Goal: Task Accomplishment & Management: Manage account settings

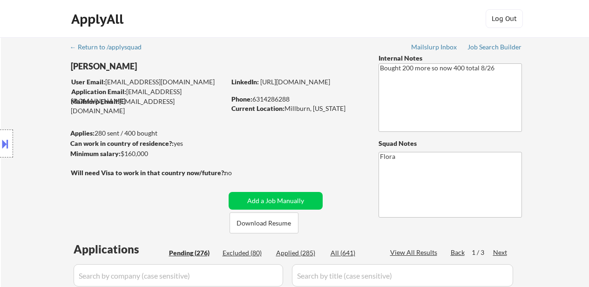
select select ""excluded""
select select ""pending""
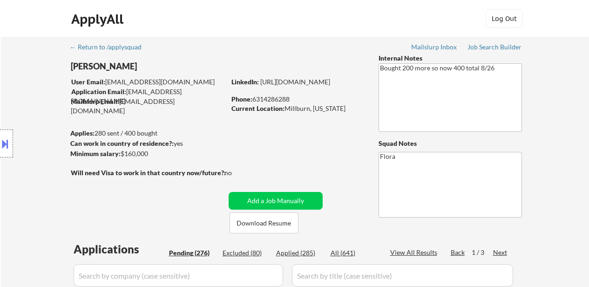
select select ""pending""
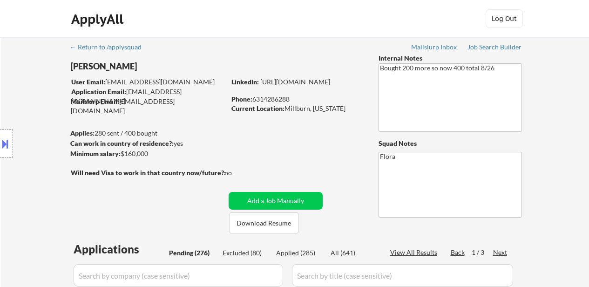
select select ""pending""
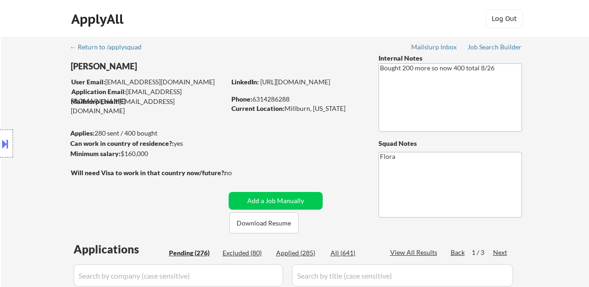
select select ""pending""
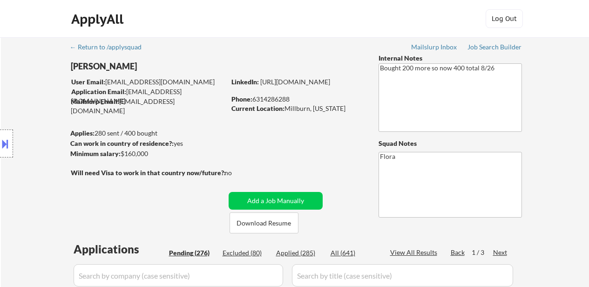
select select ""pending""
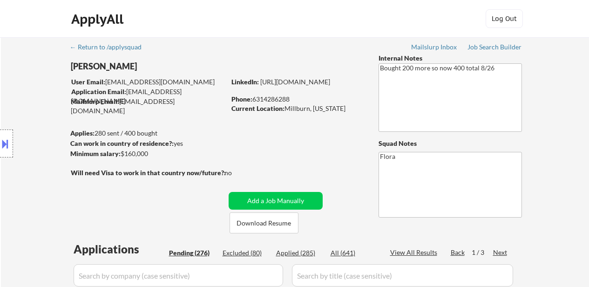
select select ""pending""
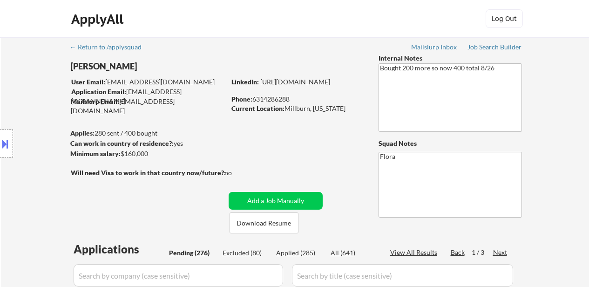
select select ""pending""
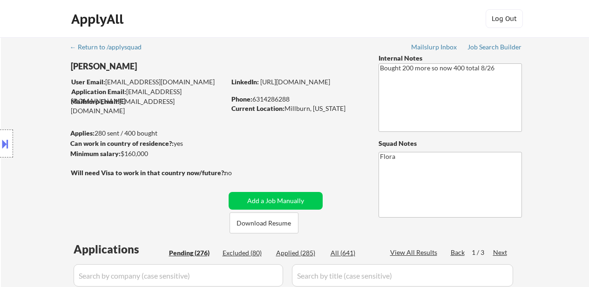
select select ""pending""
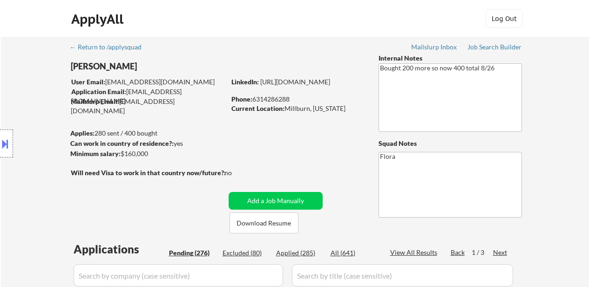
select select ""pending""
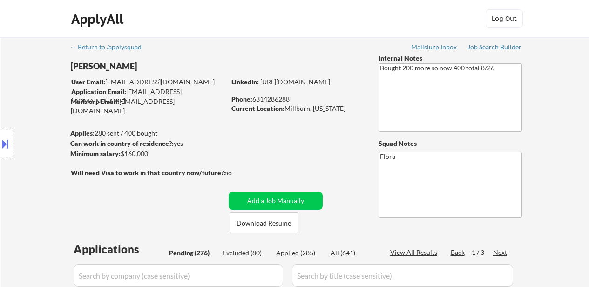
select select ""pending""
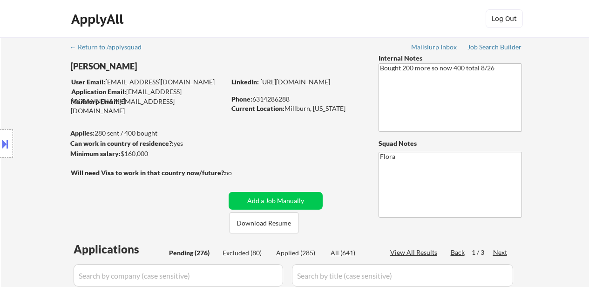
select select ""pending""
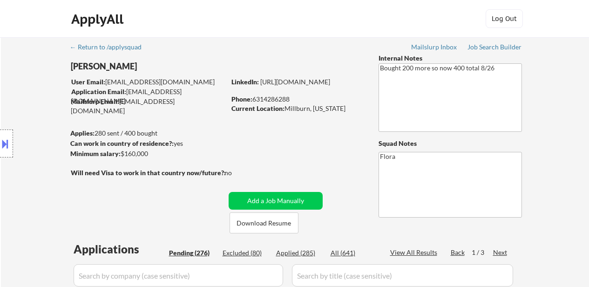
select select ""pending""
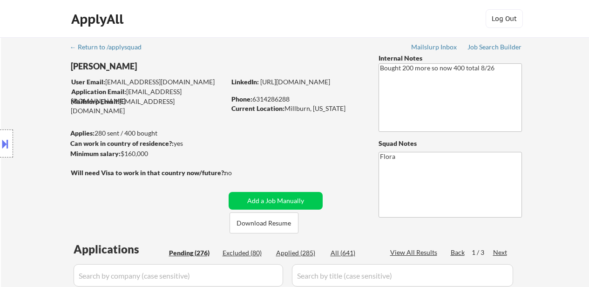
select select ""pending""
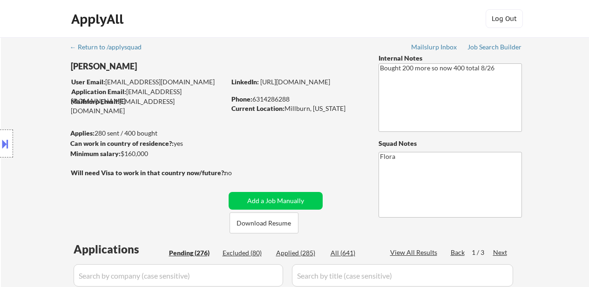
select select ""pending""
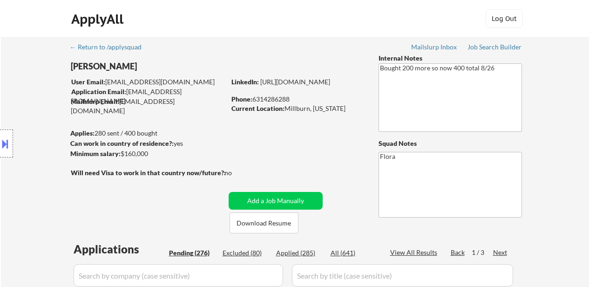
select select ""pending""
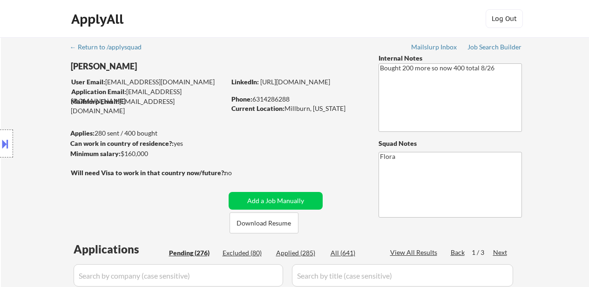
select select ""pending""
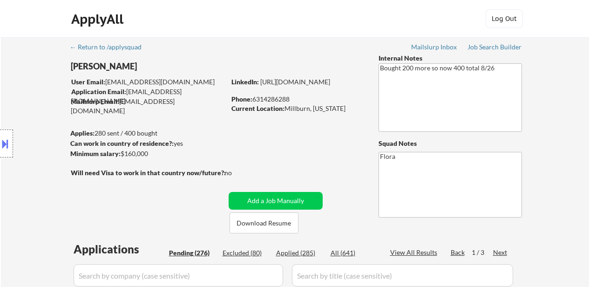
select select ""pending""
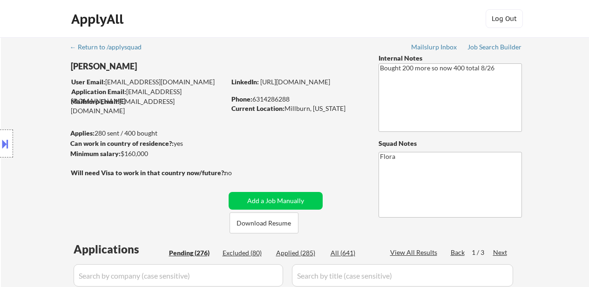
select select ""pending""
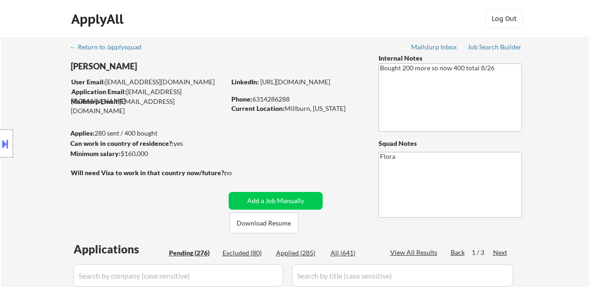
select select ""pending""
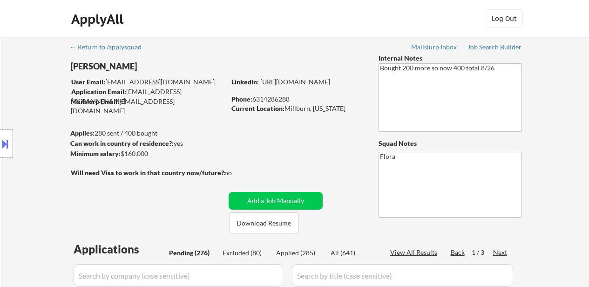
select select ""pending""
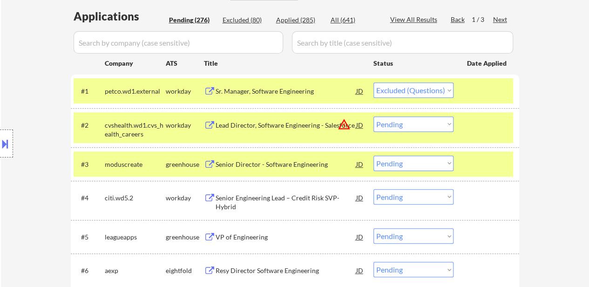
scroll to position [233, 0]
click at [415, 124] on select "Choose an option... Pending Applied Excluded (Questions) Excluded (Expired) Exc…" at bounding box center [413, 123] width 80 height 15
select select ""pending""
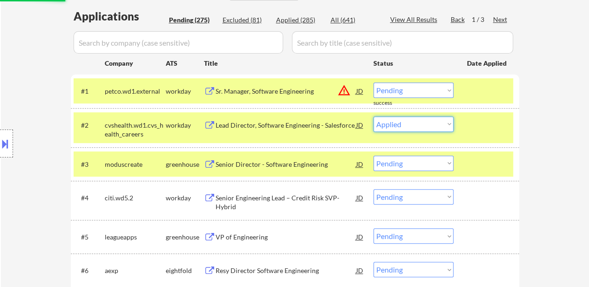
click at [373, 122] on select "Choose an option... Pending Applied Excluded (Questions) Excluded (Expired) Exc…" at bounding box center [413, 123] width 80 height 15
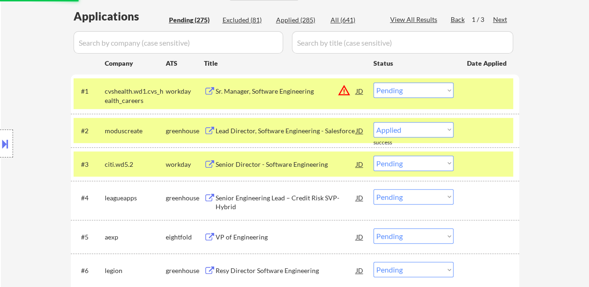
select select ""pending""
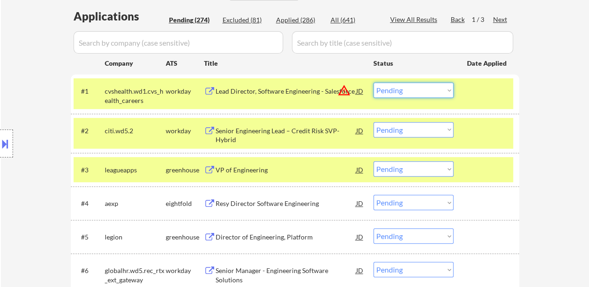
click at [399, 91] on select "Choose an option... Pending Applied Excluded (Questions) Excluded (Expired) Exc…" at bounding box center [413, 89] width 80 height 15
click at [373, 82] on select "Choose an option... Pending Applied Excluded (Questions) Excluded (Expired) Exc…" at bounding box center [413, 89] width 80 height 15
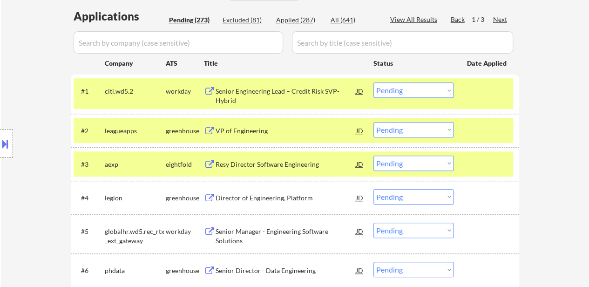
click at [472, 97] on div at bounding box center [487, 90] width 41 height 17
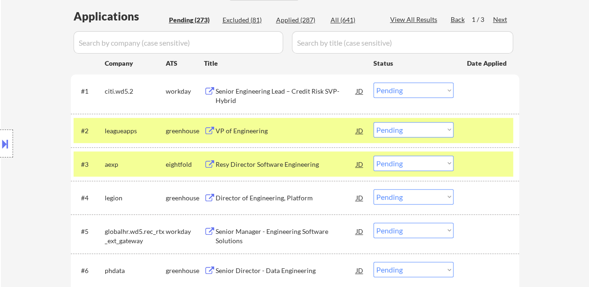
click at [476, 127] on div at bounding box center [487, 130] width 41 height 17
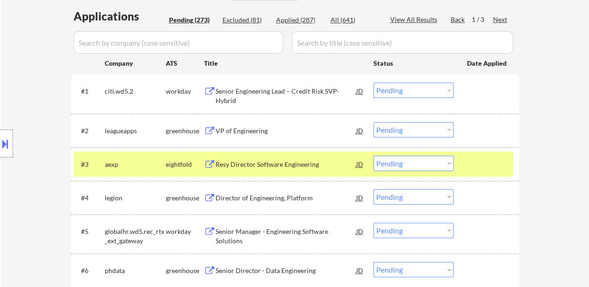
click at [466, 150] on div "#3 aexp eightfold Resy Director Software Engineering JD warning_amber Choose an…" at bounding box center [295, 164] width 448 height 34
click at [475, 162] on div at bounding box center [487, 163] width 41 height 17
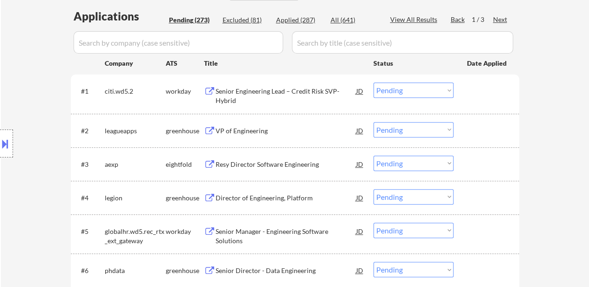
click at [311, 85] on div "Senior Engineering Lead – Credit Risk SVP-Hybrid" at bounding box center [286, 93] width 141 height 22
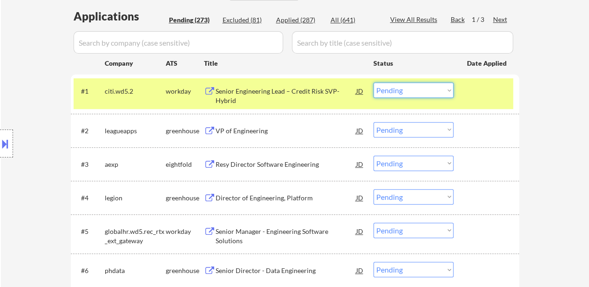
click at [420, 91] on select "Choose an option... Pending Applied Excluded (Questions) Excluded (Expired) Exc…" at bounding box center [413, 89] width 80 height 15
click at [373, 82] on select "Choose an option... Pending Applied Excluded (Questions) Excluded (Expired) Exc…" at bounding box center [413, 89] width 80 height 15
click at [248, 131] on div "VP of Engineering" at bounding box center [286, 130] width 141 height 9
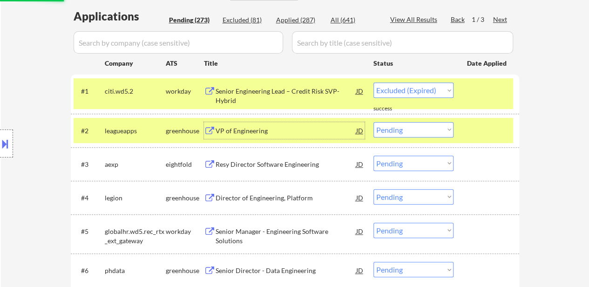
select select ""pending""
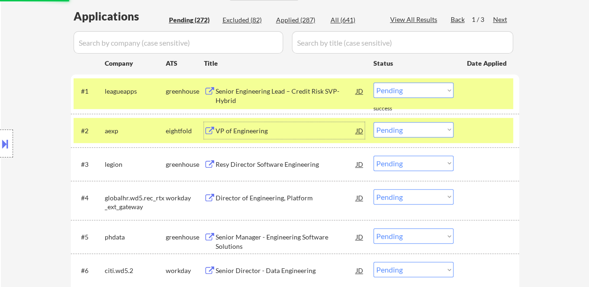
click at [414, 165] on select "Choose an option... Pending Applied Excluded (Questions) Excluded (Expired) Exc…" at bounding box center [413, 162] width 80 height 15
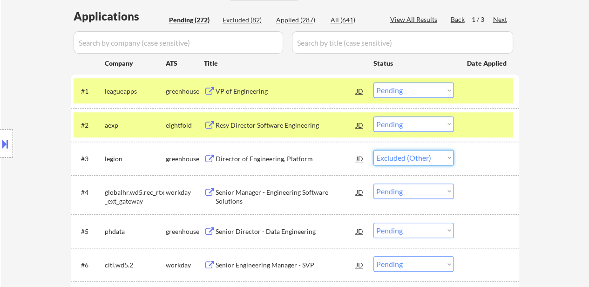
click at [373, 150] on select "Choose an option... Pending Applied Excluded (Questions) Excluded (Expired) Exc…" at bounding box center [413, 157] width 80 height 15
select select ""pending""
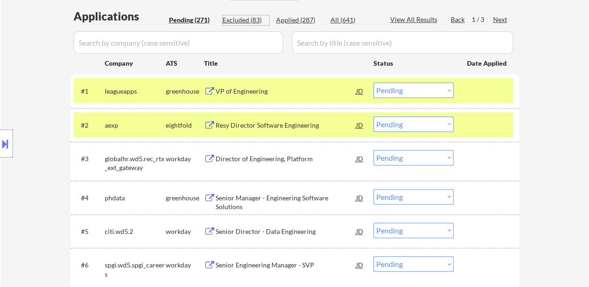
click at [256, 23] on div "Excluded (83)" at bounding box center [246, 19] width 47 height 9
select select ""excluded__expired_""
select select ""excluded__location_""
select select ""excluded""
select select ""excluded__other_""
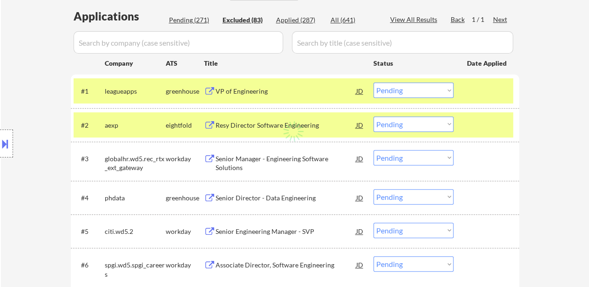
select select ""excluded""
select select ""excluded__location_""
select select ""excluded__expired_""
select select ""excluded""
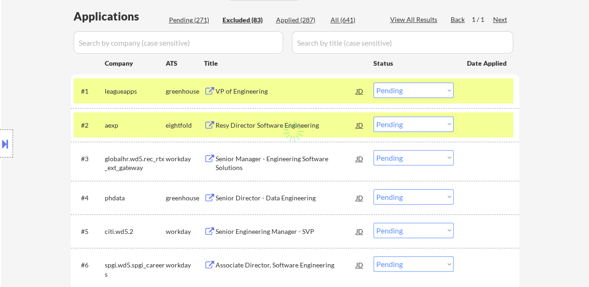
select select ""excluded""
select select ""excluded__other_""
select select ""excluded__expired_""
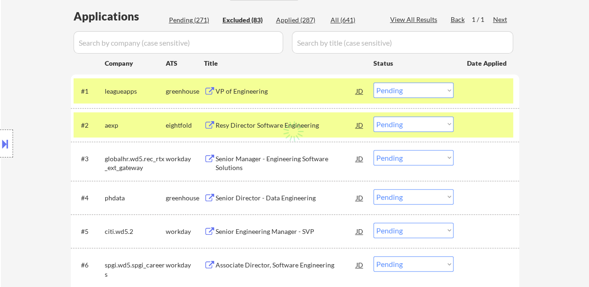
select select ""excluded""
select select ""excluded__other_""
select select ""excluded__expired_""
select select ""excluded""
select select ""excluded__other_""
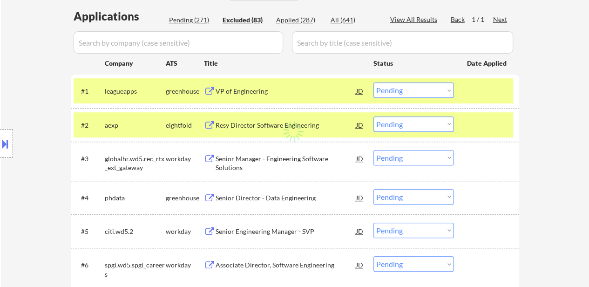
select select ""excluded""
select select ""excluded__location_""
select select ""excluded""
select select ""excluded__expired_""
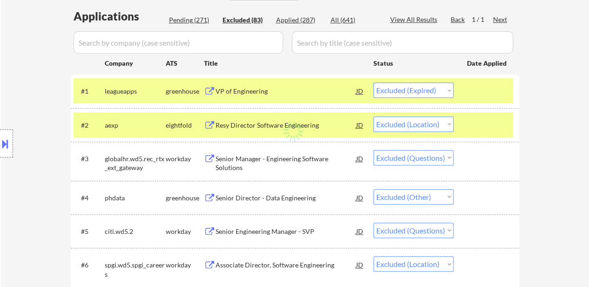
select select ""excluded__expired_""
select select ""excluded__bad_match_""
select select ""excluded""
select select ""excluded__expired_""
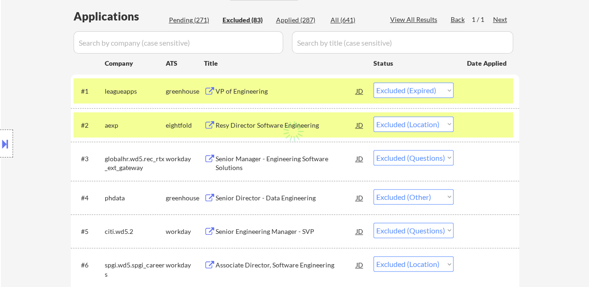
select select ""excluded""
select select ""excluded__expired_""
select select ""excluded__other_""
select select ""excluded""
select select ""excluded__location_""
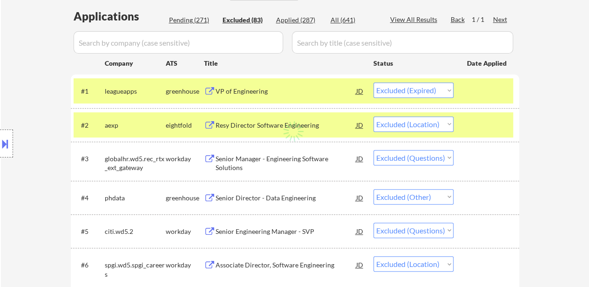
select select ""excluded__location_""
select select ""excluded""
select select ""excluded__location_""
select select ""excluded__expired_""
select select ""excluded__location_""
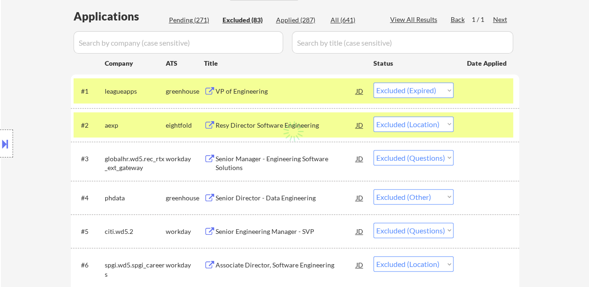
select select ""excluded__location_""
select select ""excluded__expired_""
select select ""excluded__bad_match_""
select select ""excluded__expired_""
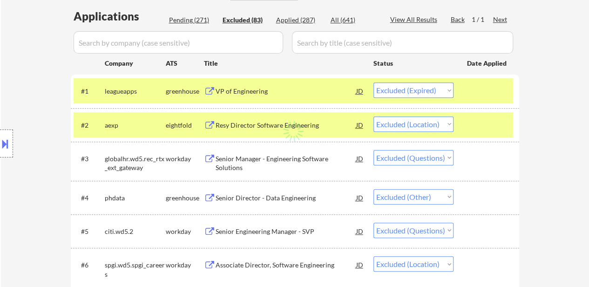
select select ""excluded__location_""
select select ""excluded""
select select ""excluded__salary_""
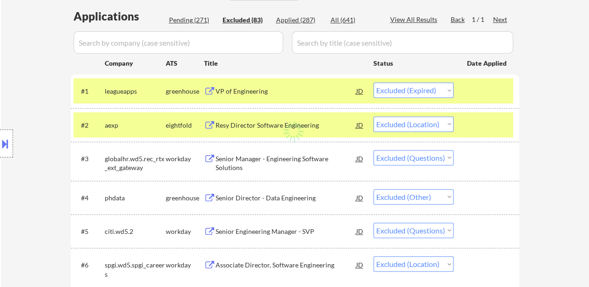
select select ""excluded__expired_""
select select ""excluded""
select select ""excluded__expired_""
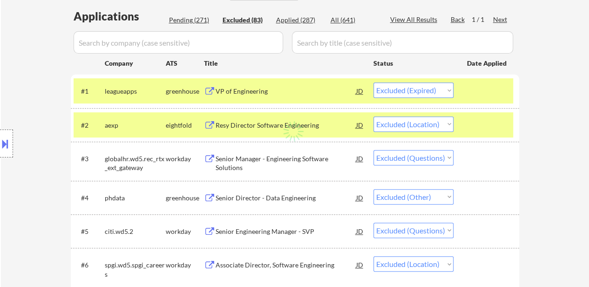
select select ""excluded__salary_""
select select ""excluded__expired_""
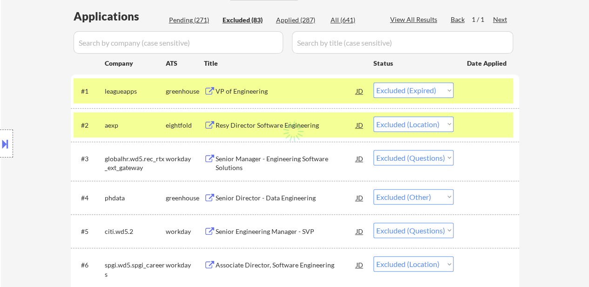
select select ""excluded__location_""
select select ""excluded""
select select ""excluded__location_""
select select ""excluded__bad_match_""
select select ""excluded__expired_""
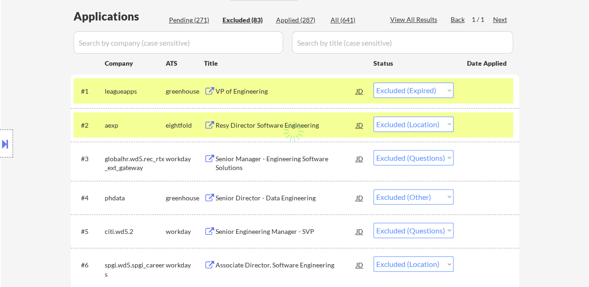
select select ""excluded""
select select ""excluded__bad_match_""
select select ""excluded__expired_""
select select ""excluded""
select select ""excluded__expired_""
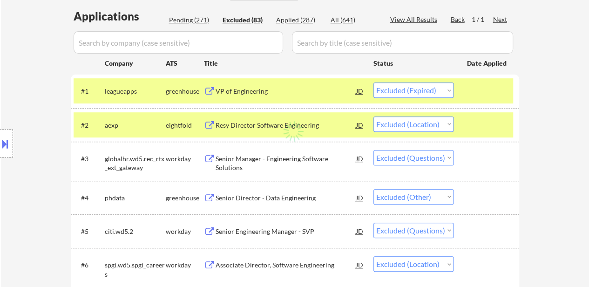
select select ""excluded__bad_match_""
select select ""excluded__expired_""
select select ""excluded__bad_match_""
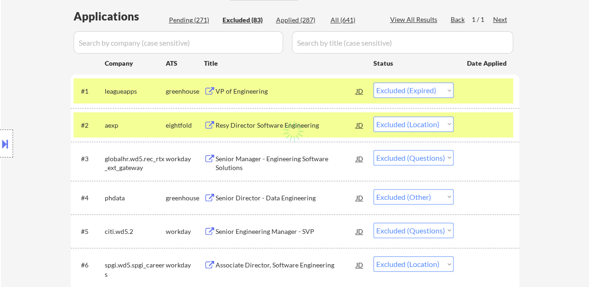
select select ""excluded__other_""
select select ""excluded__bad_match_""
select select ""excluded__expired_""
select select ""excluded__bad_match_""
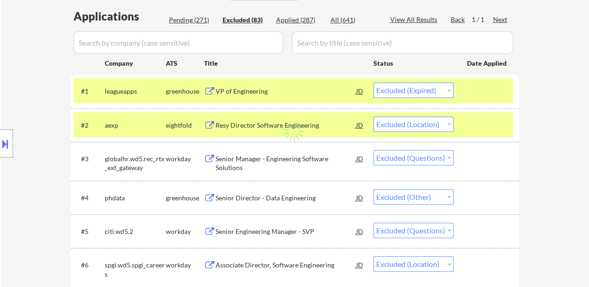
select select ""excluded__bad_match_""
select select ""excluded__expired_""
select select ""excluded""
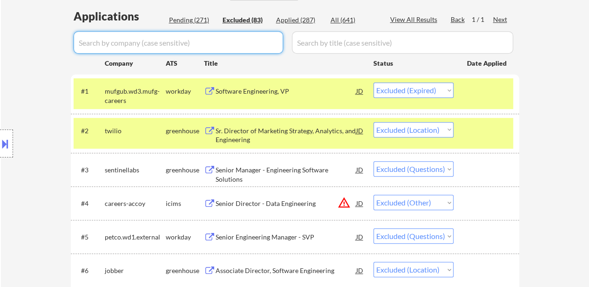
click at [155, 45] on input "input" at bounding box center [178, 42] width 209 height 22
type input "leg"
select select ""excluded__location_""
select select ""excluded""
select select ""excluded__expired_""
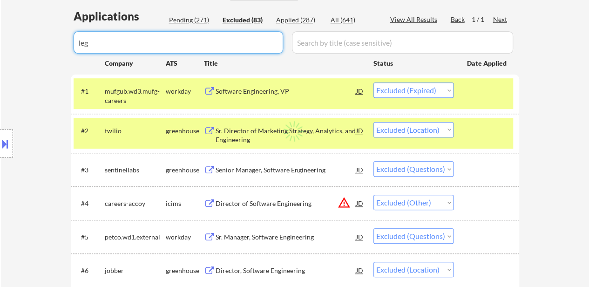
select select ""excluded__other_""
select select ""excluded__expired_""
select select ""excluded__other_""
select select ""excluded""
select select ""excluded__other_""
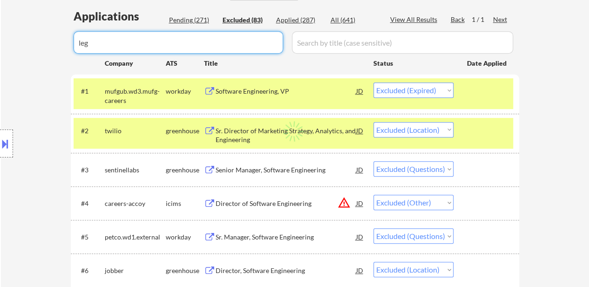
select select ""excluded__location_""
select select ""excluded__expired_""
select select ""excluded__bad_match_""
select select ""excluded__expired_""
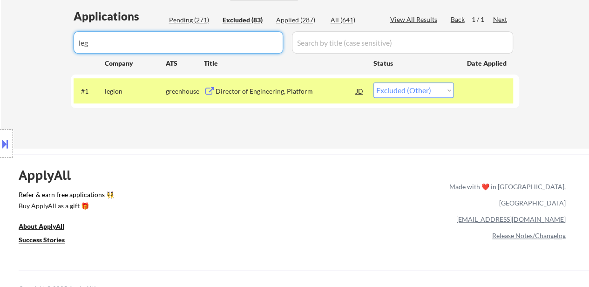
click at [402, 96] on select "Choose an option... Pending Applied Excluded (Questions) Excluded (Expired) Exc…" at bounding box center [413, 89] width 80 height 15
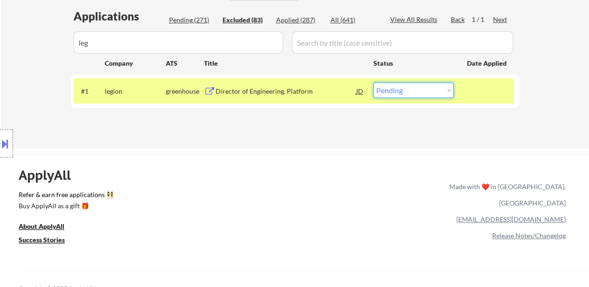
click at [373, 82] on select "Choose an option... Pending Applied Excluded (Questions) Excluded (Expired) Exc…" at bounding box center [413, 89] width 80 height 15
click at [166, 37] on input "input" at bounding box center [178, 42] width 209 height 22
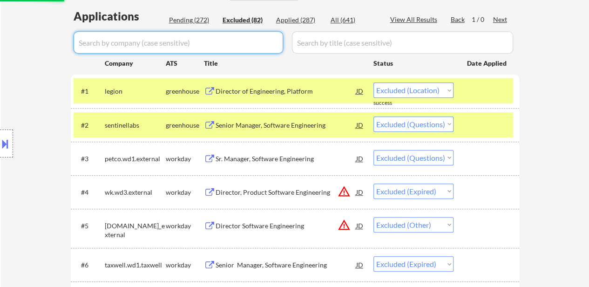
click at [184, 22] on div "Pending (272)" at bounding box center [192, 19] width 47 height 9
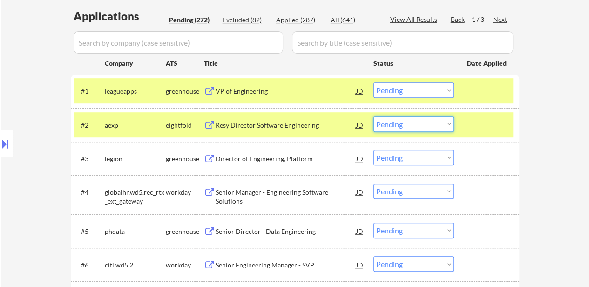
click at [441, 124] on select "Choose an option... Pending Applied Excluded (Questions) Excluded (Expired) Exc…" at bounding box center [413, 123] width 80 height 15
click at [373, 116] on select "Choose an option... Pending Applied Excluded (Questions) Excluded (Expired) Exc…" at bounding box center [413, 123] width 80 height 15
click at [289, 157] on div "Director of Engineering, Platform" at bounding box center [286, 158] width 141 height 9
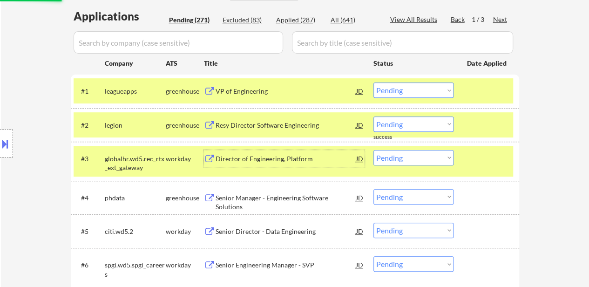
click at [276, 201] on div "Senior Manager - Engineering Software Solutions" at bounding box center [286, 202] width 141 height 18
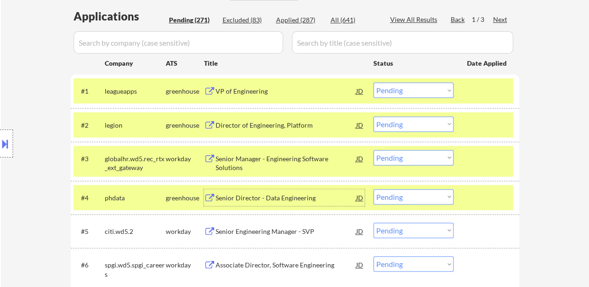
click at [275, 154] on div "Senior Manager - Engineering Software Solutions" at bounding box center [286, 163] width 141 height 18
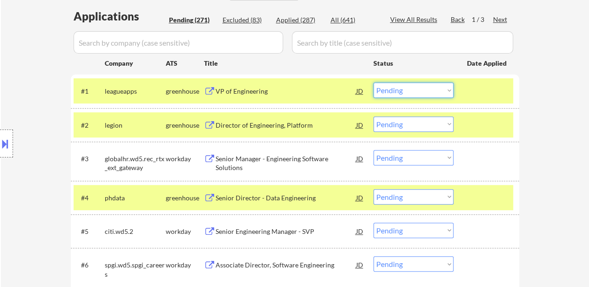
drag, startPoint x: 392, startPoint y: 89, endPoint x: 394, endPoint y: 97, distance: 7.8
click at [392, 89] on select "Choose an option... Pending Applied Excluded (Questions) Excluded (Expired) Exc…" at bounding box center [413, 89] width 80 height 15
click at [373, 82] on select "Choose an option... Pending Applied Excluded (Questions) Excluded (Expired) Exc…" at bounding box center [413, 89] width 80 height 15
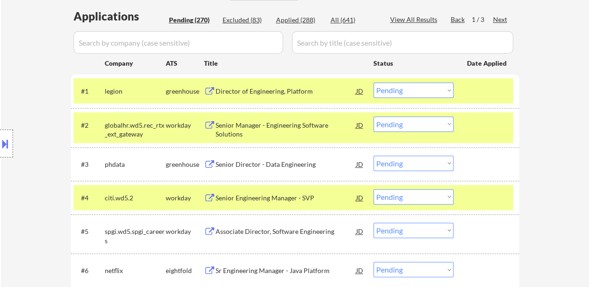
click at [389, 88] on select "Choose an option... Pending Applied Excluded (Questions) Excluded (Expired) Exc…" at bounding box center [413, 89] width 80 height 15
click at [373, 82] on select "Choose an option... Pending Applied Excluded (Questions) Excluded (Expired) Exc…" at bounding box center [413, 89] width 80 height 15
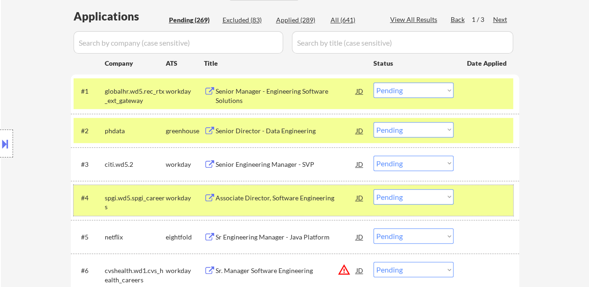
click at [475, 192] on div at bounding box center [487, 197] width 41 height 17
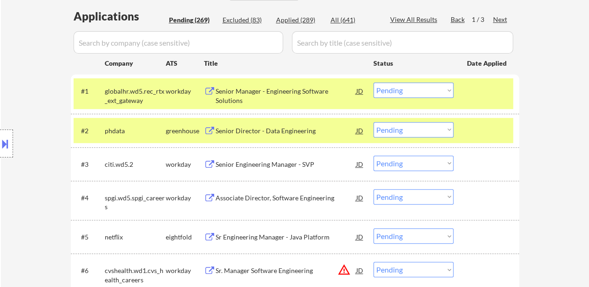
click at [474, 147] on div "#3 citi.wd5.2 workday Senior Engineering Manager - SVP JD warning_amber Choose …" at bounding box center [295, 164] width 448 height 34
click at [475, 134] on div at bounding box center [487, 130] width 41 height 17
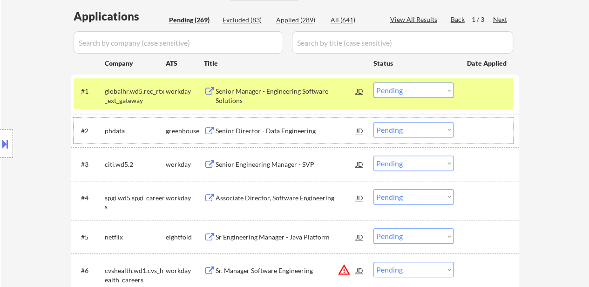
click at [306, 96] on div "Senior Manager - Engineering Software Solutions" at bounding box center [286, 90] width 141 height 17
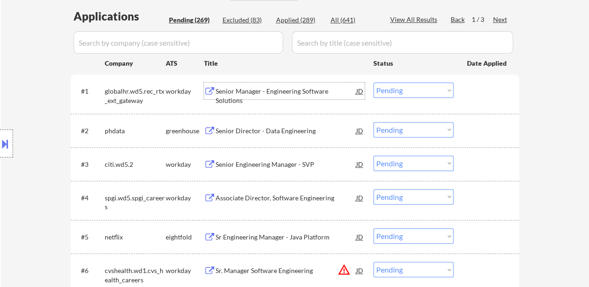
click at [413, 85] on select "Choose an option... Pending Applied Excluded (Questions) Excluded (Expired) Exc…" at bounding box center [413, 89] width 80 height 15
click at [436, 214] on div "#4 spgi.wd5.spgi_careers workday Associate Director, Software Engineering JD wa…" at bounding box center [293, 200] width 439 height 31
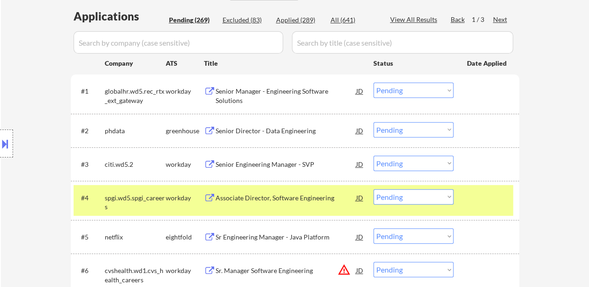
click at [424, 82] on select "Choose an option... Pending Applied Excluded (Questions) Excluded (Expired) Exc…" at bounding box center [413, 89] width 80 height 15
click at [373, 82] on select "Choose an option... Pending Applied Excluded (Questions) Excluded (Expired) Exc…" at bounding box center [413, 89] width 80 height 15
click at [296, 131] on div "Senior Director - Data Engineering" at bounding box center [286, 130] width 141 height 9
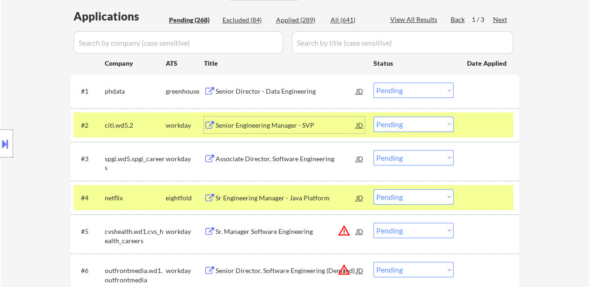
drag, startPoint x: 410, startPoint y: 124, endPoint x: 408, endPoint y: 131, distance: 6.9
click at [410, 124] on select "Choose an option... Pending Applied Excluded (Questions) Excluded (Expired) Exc…" at bounding box center [413, 123] width 80 height 15
click at [373, 116] on select "Choose an option... Pending Applied Excluded (Questions) Excluded (Expired) Exc…" at bounding box center [413, 123] width 80 height 15
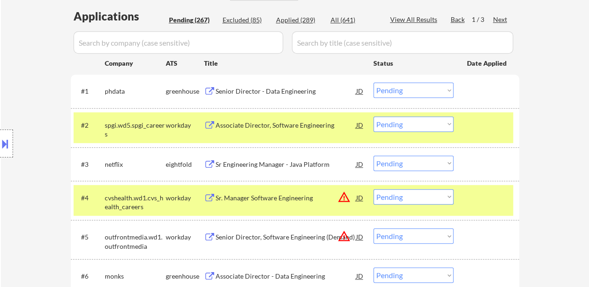
click at [493, 121] on div at bounding box center [487, 124] width 41 height 17
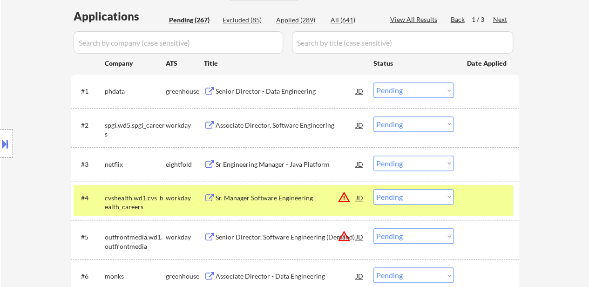
click at [301, 125] on div "Associate Director, Software Engineering" at bounding box center [286, 125] width 141 height 9
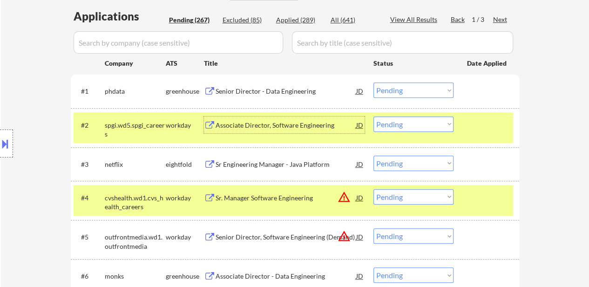
click at [424, 162] on select "Choose an option... Pending Applied Excluded (Questions) Excluded (Expired) Exc…" at bounding box center [413, 162] width 80 height 15
click at [373, 155] on select "Choose an option... Pending Applied Excluded (Questions) Excluded (Expired) Exc…" at bounding box center [413, 162] width 80 height 15
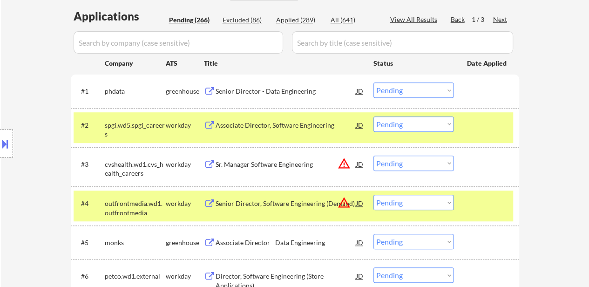
click at [417, 165] on select "Choose an option... Pending Applied Excluded (Questions) Excluded (Expired) Exc…" at bounding box center [413, 162] width 80 height 15
click at [420, 163] on select "Choose an option... Pending Applied Excluded (Questions) Excluded (Expired) Exc…" at bounding box center [413, 162] width 80 height 15
click at [373, 155] on select "Choose an option... Pending Applied Excluded (Questions) Excluded (Expired) Exc…" at bounding box center [413, 162] width 80 height 15
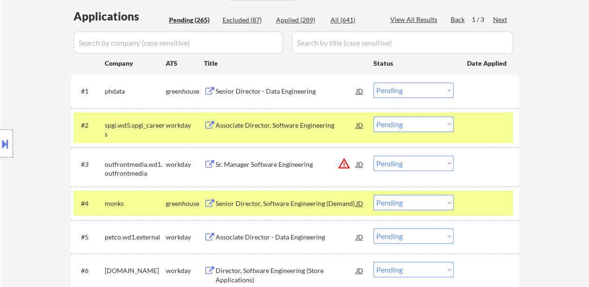
click at [281, 163] on div "Sr. Manager Software Engineering" at bounding box center [286, 164] width 141 height 9
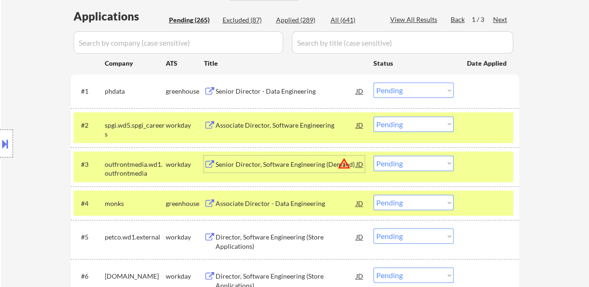
drag, startPoint x: 390, startPoint y: 88, endPoint x: 388, endPoint y: 95, distance: 7.6
click at [390, 88] on select "Choose an option... Pending Applied Excluded (Questions) Excluded (Expired) Exc…" at bounding box center [413, 89] width 80 height 15
click at [373, 82] on select "Choose an option... Pending Applied Excluded (Questions) Excluded (Expired) Exc…" at bounding box center [413, 89] width 80 height 15
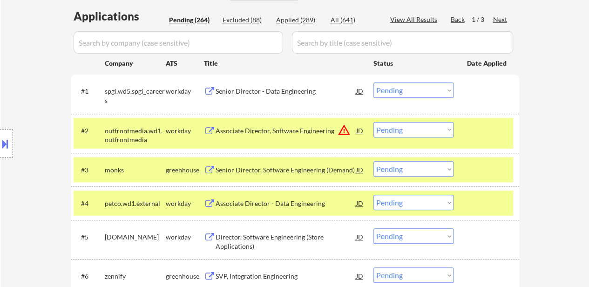
click at [296, 90] on div "Senior Director - Data Engineering" at bounding box center [286, 91] width 141 height 9
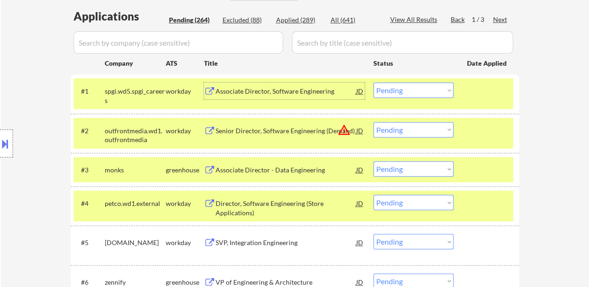
click at [501, 170] on div at bounding box center [487, 169] width 41 height 17
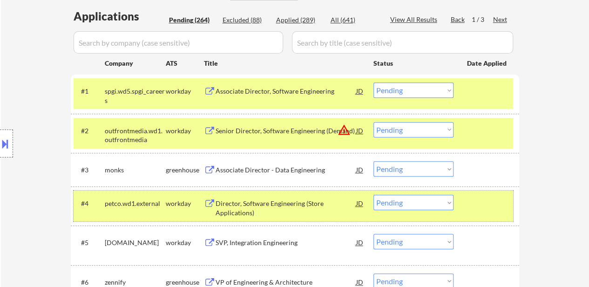
click at [475, 204] on div at bounding box center [487, 203] width 41 height 17
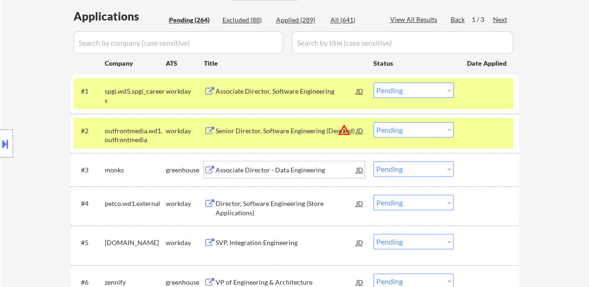
click at [279, 165] on div "Associate Director - Data Engineering" at bounding box center [286, 169] width 141 height 9
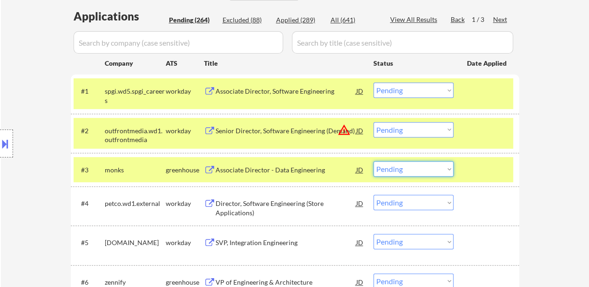
click at [423, 171] on select "Choose an option... Pending Applied Excluded (Questions) Excluded (Expired) Exc…" at bounding box center [413, 168] width 80 height 15
click at [373, 161] on select "Choose an option... Pending Applied Excluded (Questions) Excluded (Expired) Exc…" at bounding box center [413, 168] width 80 height 15
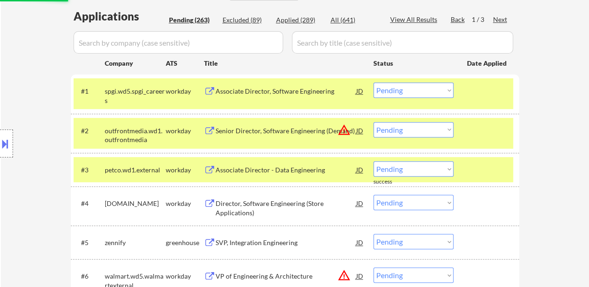
click at [409, 204] on select "Choose an option... Pending Applied Excluded (Questions) Excluded (Expired) Exc…" at bounding box center [413, 202] width 80 height 15
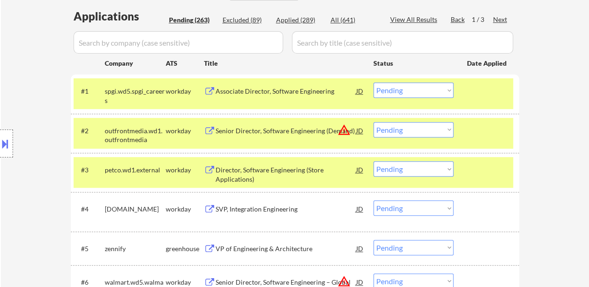
click at [439, 164] on select "Choose an option... Pending Applied Excluded (Questions) Excluded (Expired) Exc…" at bounding box center [413, 168] width 80 height 15
click at [373, 161] on select "Choose an option... Pending Applied Excluded (Questions) Excluded (Expired) Exc…" at bounding box center [413, 168] width 80 height 15
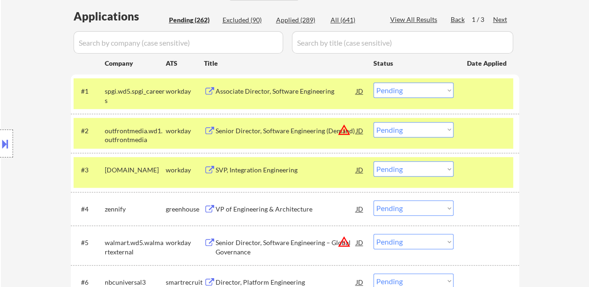
click at [492, 167] on div at bounding box center [487, 169] width 41 height 17
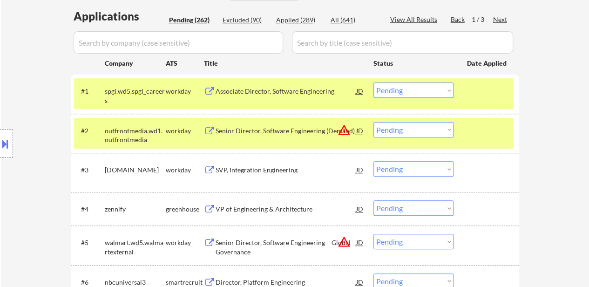
click at [254, 166] on div "SVP, Integration Engineering" at bounding box center [286, 169] width 141 height 9
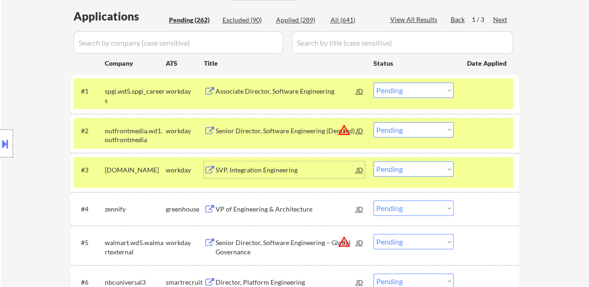
click at [411, 169] on select "Choose an option... Pending Applied Excluded (Questions) Excluded (Expired) Exc…" at bounding box center [413, 168] width 80 height 15
click at [373, 161] on select "Choose an option... Pending Applied Excluded (Questions) Excluded (Expired) Exc…" at bounding box center [413, 168] width 80 height 15
click at [280, 206] on div "VP of Engineering & Architecture" at bounding box center [286, 208] width 141 height 9
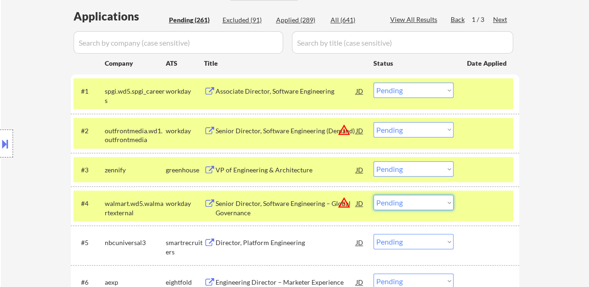
click at [389, 204] on select "Choose an option... Pending Applied Excluded (Questions) Excluded (Expired) Exc…" at bounding box center [413, 202] width 80 height 15
click at [373, 195] on select "Choose an option... Pending Applied Excluded (Questions) Excluded (Expired) Exc…" at bounding box center [413, 202] width 80 height 15
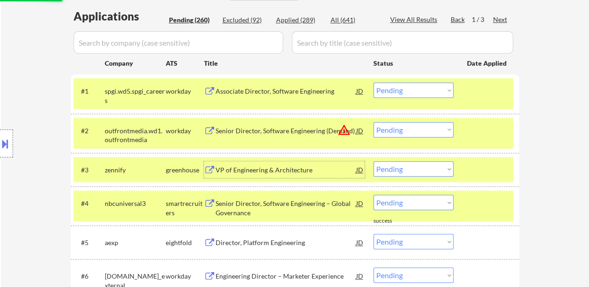
click at [250, 163] on div "VP of Engineering & Architecture" at bounding box center [286, 169] width 141 height 17
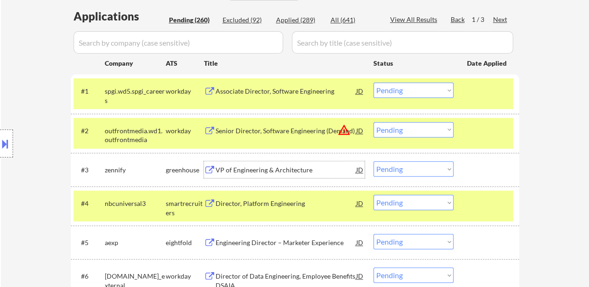
click at [276, 87] on div "Associate Director, Software Engineering" at bounding box center [286, 91] width 141 height 9
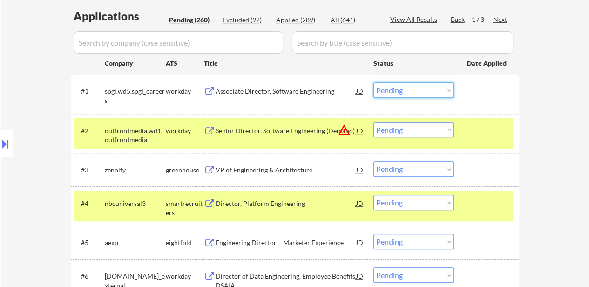
drag, startPoint x: 426, startPoint y: 89, endPoint x: 425, endPoint y: 96, distance: 6.7
click at [426, 89] on select "Choose an option... Pending Applied Excluded (Questions) Excluded (Expired) Exc…" at bounding box center [413, 89] width 80 height 15
click at [373, 82] on select "Choose an option... Pending Applied Excluded (Questions) Excluded (Expired) Exc…" at bounding box center [413, 89] width 80 height 15
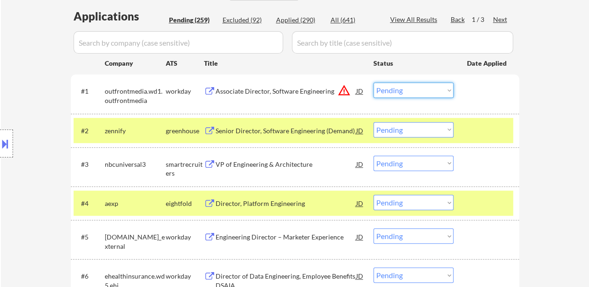
drag, startPoint x: 408, startPoint y: 88, endPoint x: 408, endPoint y: 96, distance: 7.9
click at [408, 88] on select "Choose an option... Pending Applied Excluded (Questions) Excluded (Expired) Exc…" at bounding box center [413, 89] width 80 height 15
click at [373, 82] on select "Choose an option... Pending Applied Excluded (Questions) Excluded (Expired) Exc…" at bounding box center [413, 89] width 80 height 15
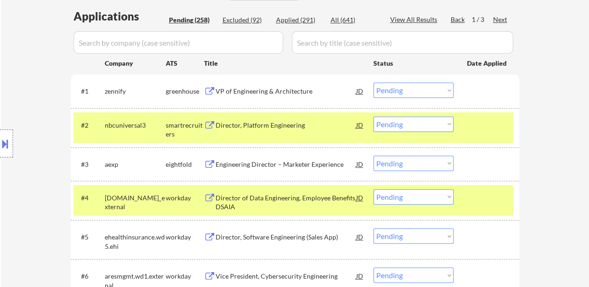
click at [412, 89] on select "Choose an option... Pending Applied Excluded (Questions) Excluded (Expired) Exc…" at bounding box center [413, 89] width 80 height 15
click at [373, 82] on select "Choose an option... Pending Applied Excluded (Questions) Excluded (Expired) Exc…" at bounding box center [413, 89] width 80 height 15
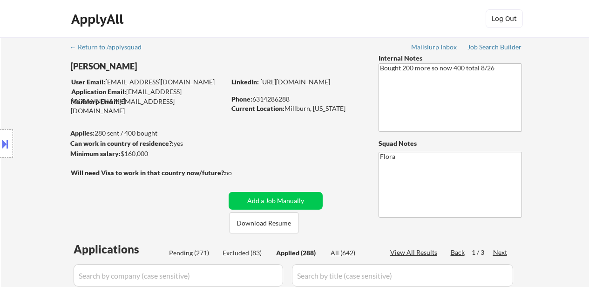
select select ""applied""
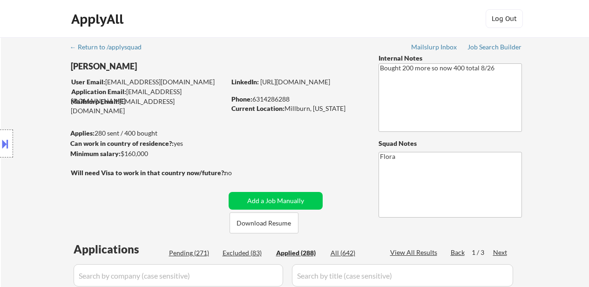
select select ""applied""
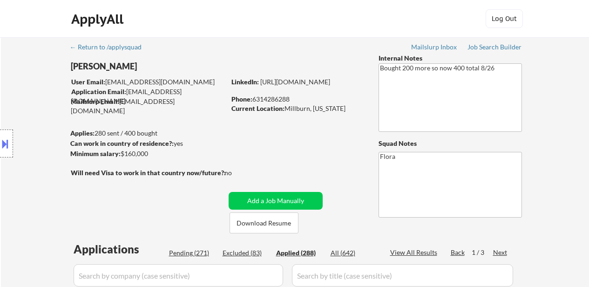
select select ""applied""
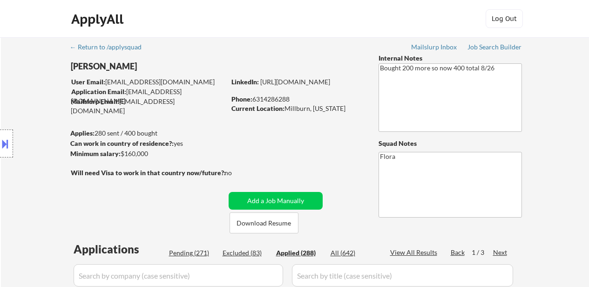
select select ""applied""
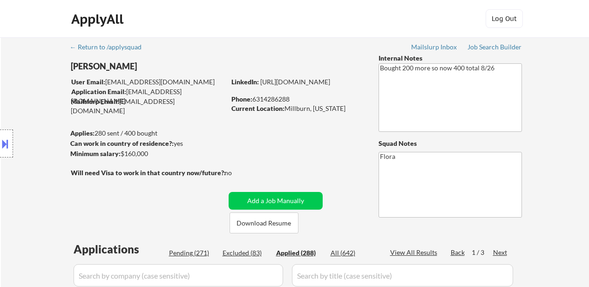
select select ""applied""
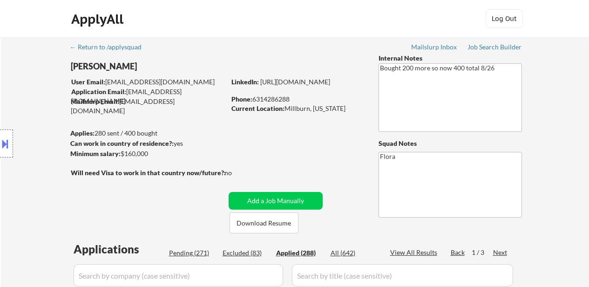
select select ""applied""
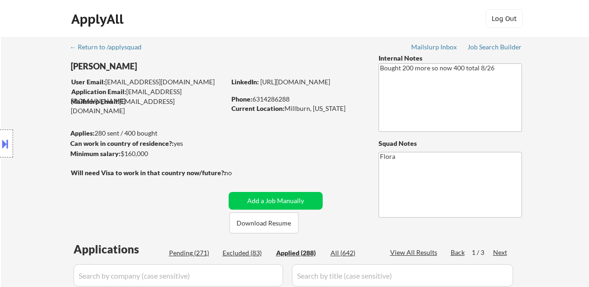
select select ""applied""
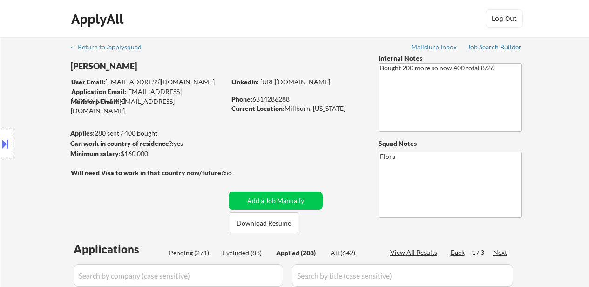
select select ""applied""
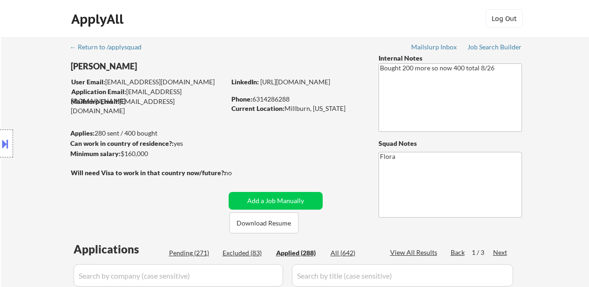
select select ""applied""
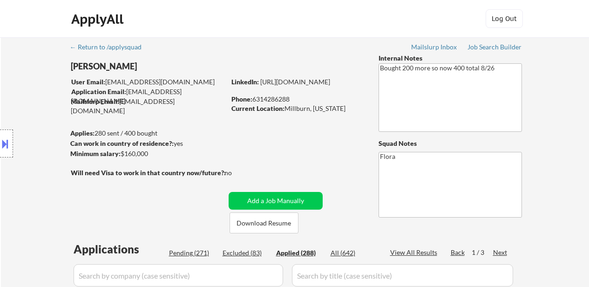
select select ""applied""
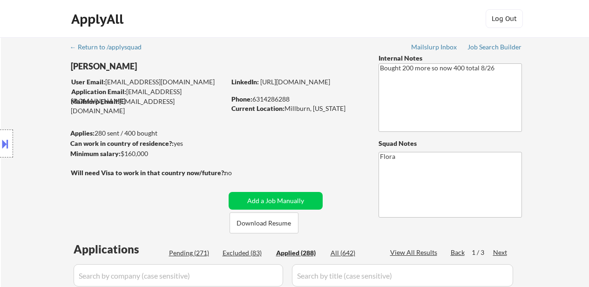
select select ""applied""
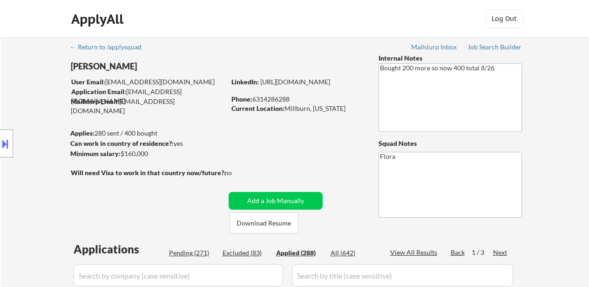
select select ""applied""
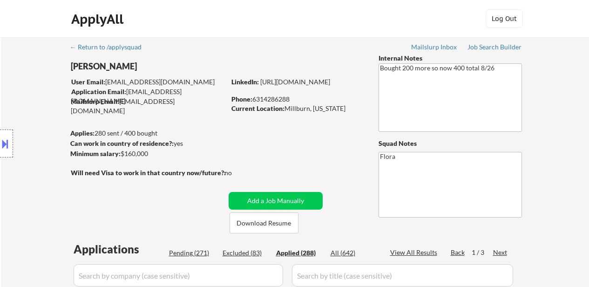
select select ""applied""
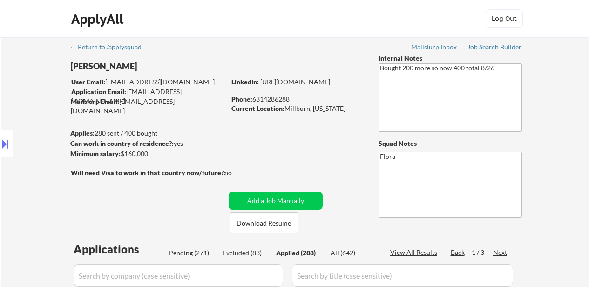
select select ""applied""
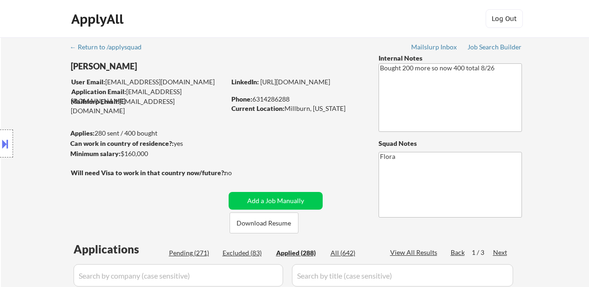
select select ""applied""
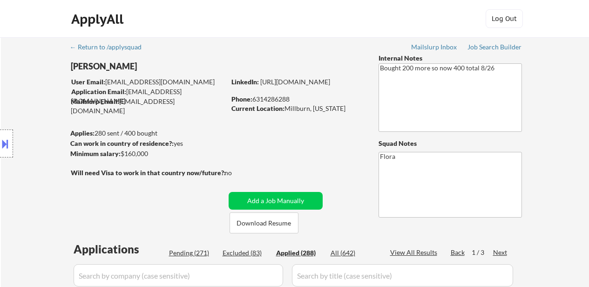
select select ""applied""
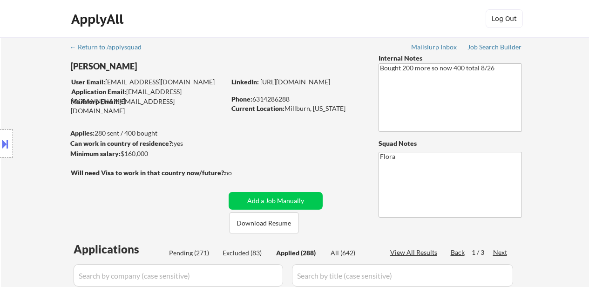
select select ""applied""
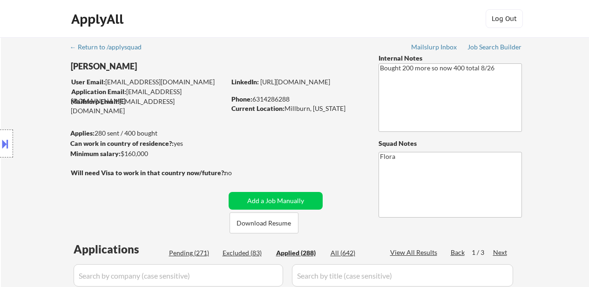
select select ""applied""
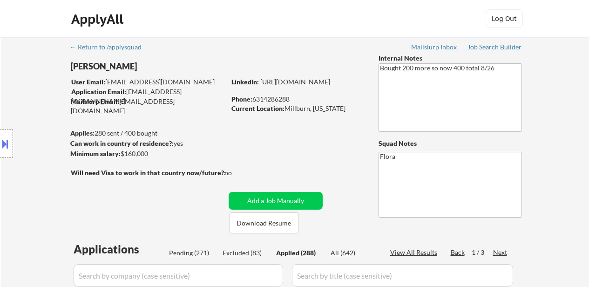
select select ""applied""
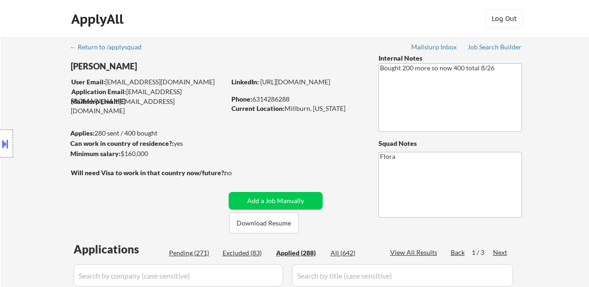
select select ""applied""
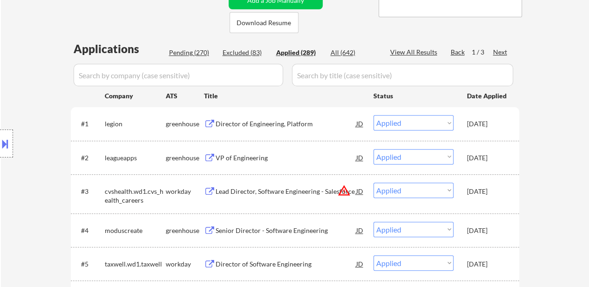
scroll to position [186, 0]
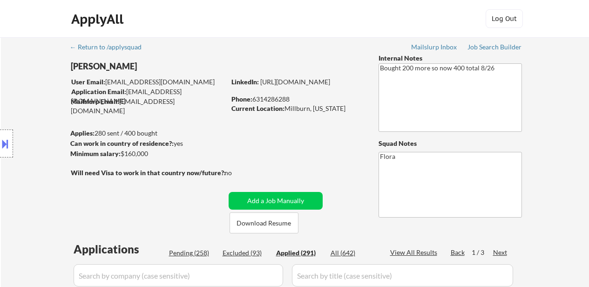
select select ""applied""
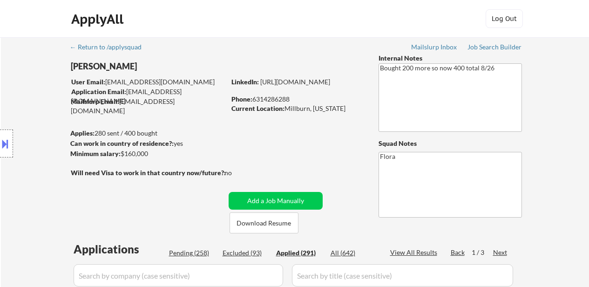
select select ""applied""
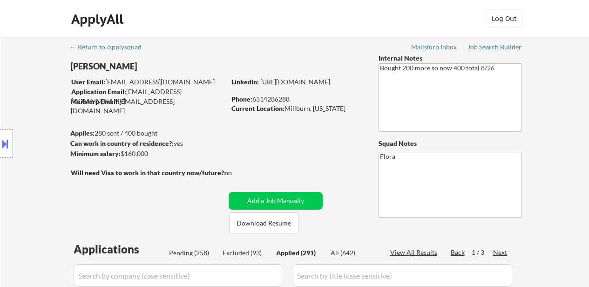
select select ""applied""
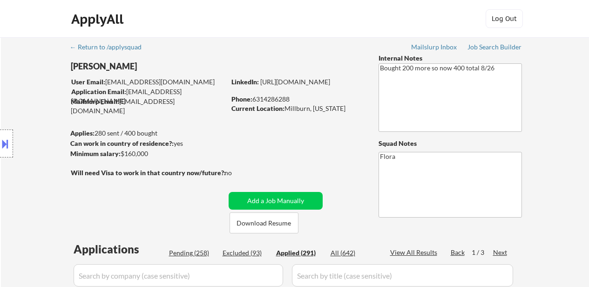
select select ""applied""
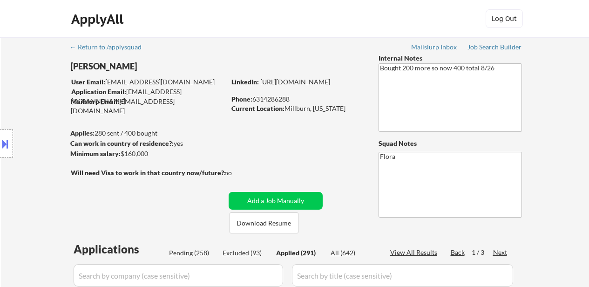
select select ""applied""
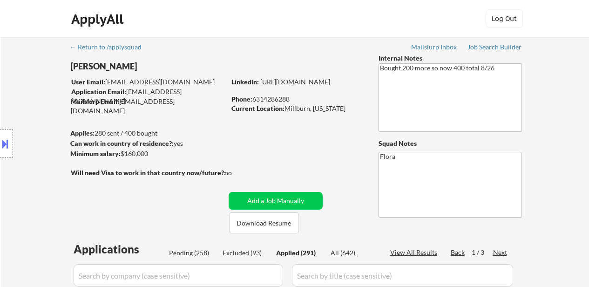
select select ""applied""
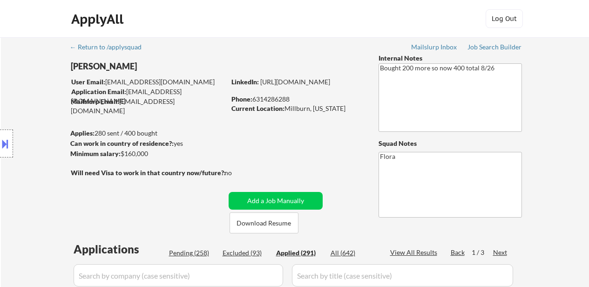
select select ""applied""
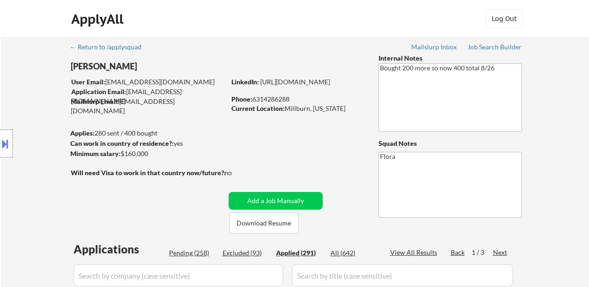
select select ""applied""
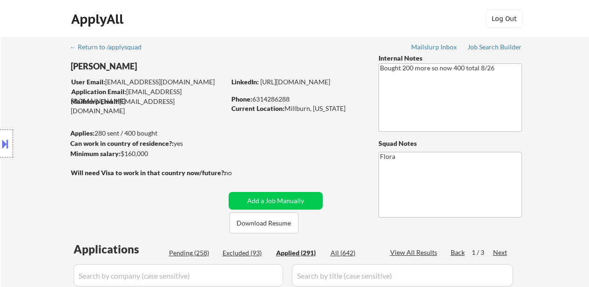
select select ""applied""
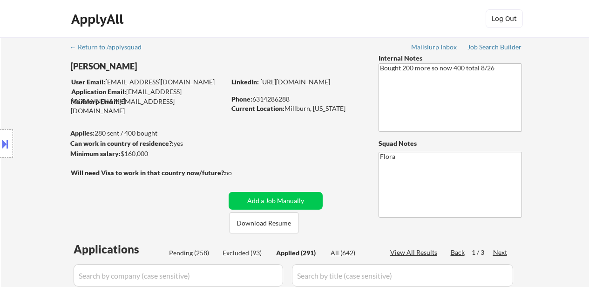
select select ""applied""
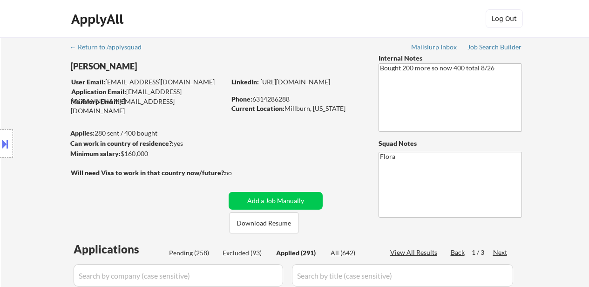
select select ""applied""
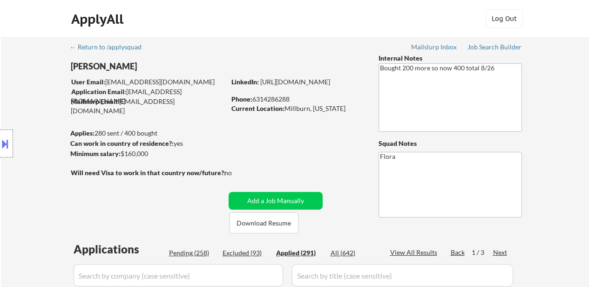
select select ""applied""
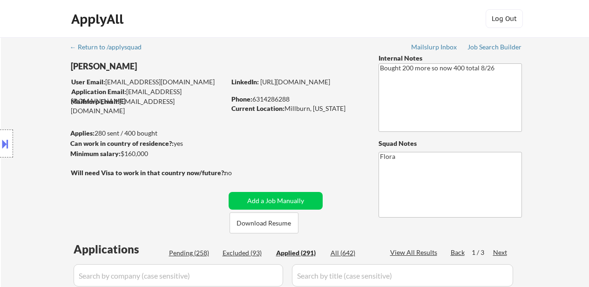
select select ""applied""
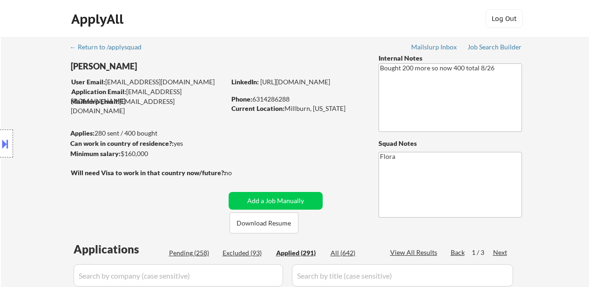
select select ""applied""
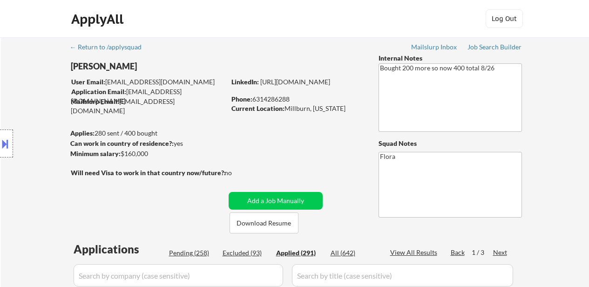
select select ""applied""
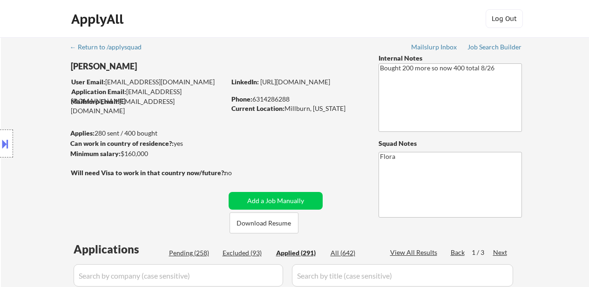
select select ""applied""
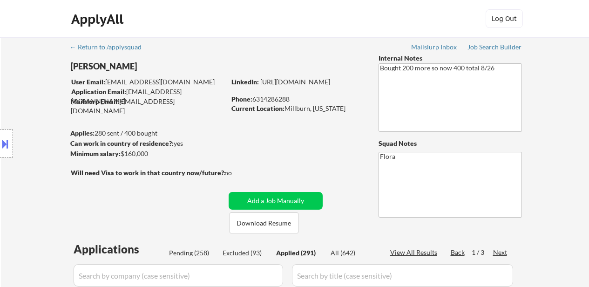
select select ""applied""
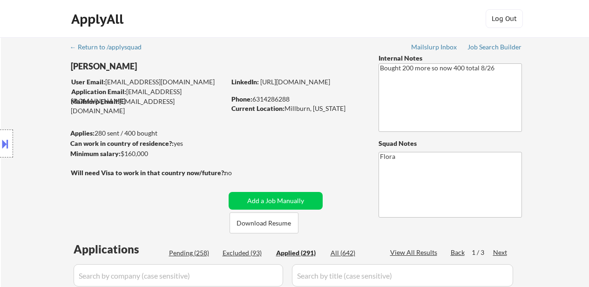
select select ""applied""
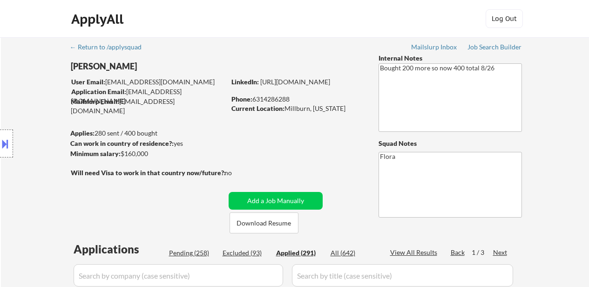
select select ""applied""
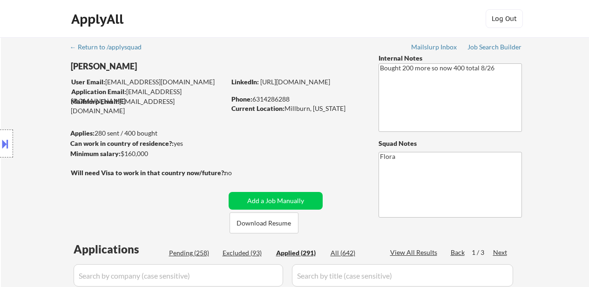
select select ""applied""
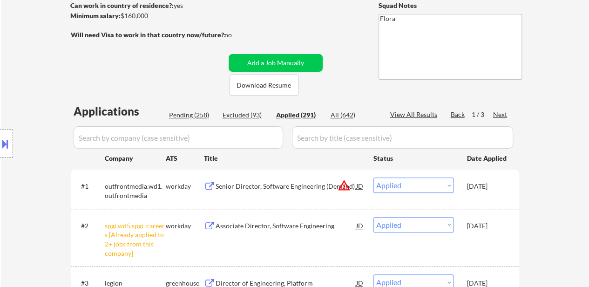
scroll to position [140, 0]
